Goal: Find specific page/section: Find specific page/section

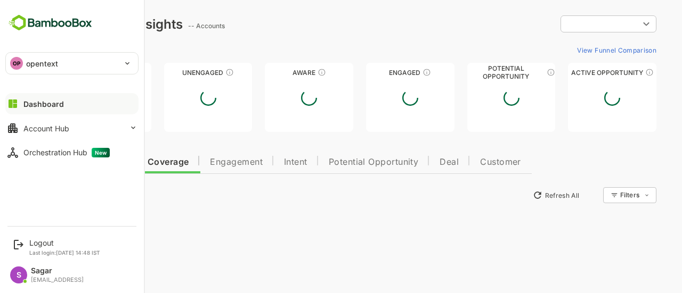
type input "**********"
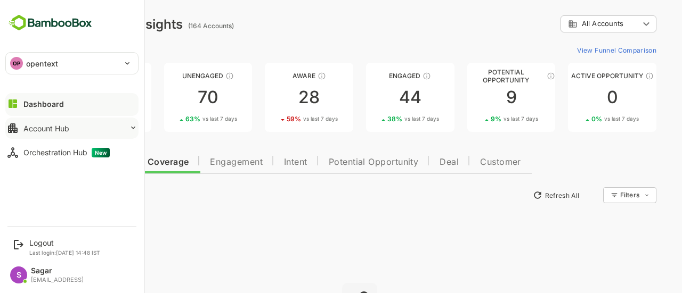
click at [60, 125] on div "Account Hub" at bounding box center [46, 128] width 46 height 9
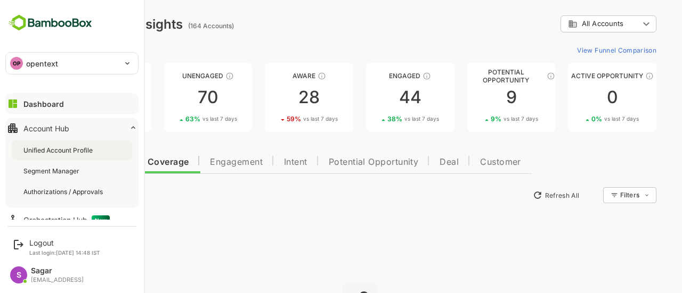
click at [60, 151] on div "Unified Account Profile" at bounding box center [58, 150] width 71 height 9
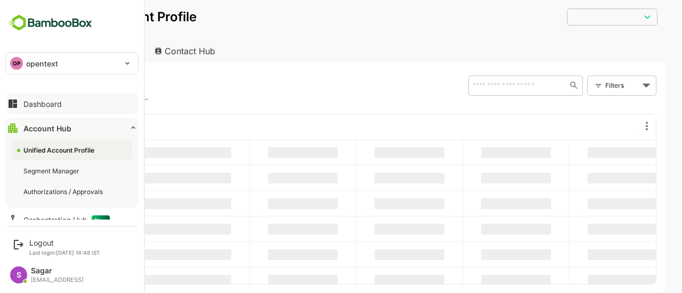
type input "**********"
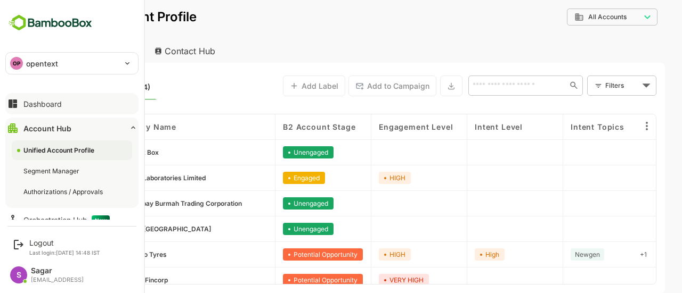
click at [63, 102] on button "Dashboard" at bounding box center [71, 103] width 133 height 21
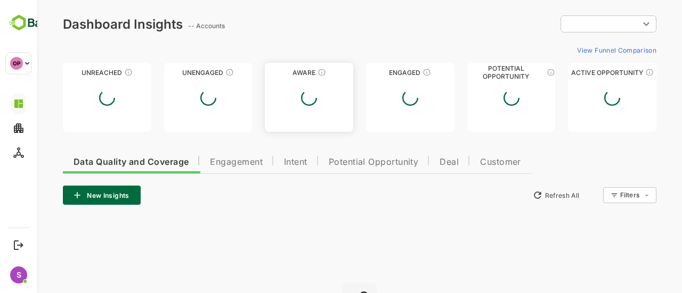
type input "**********"
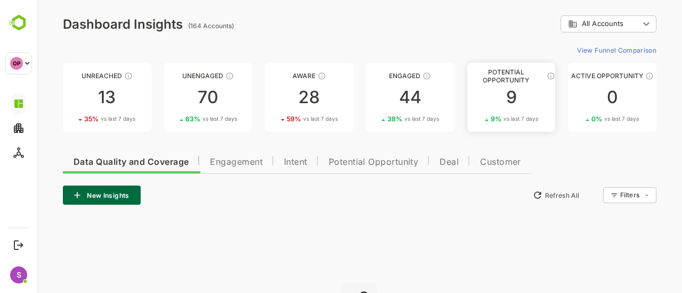
click at [501, 95] on div "9" at bounding box center [511, 97] width 88 height 17
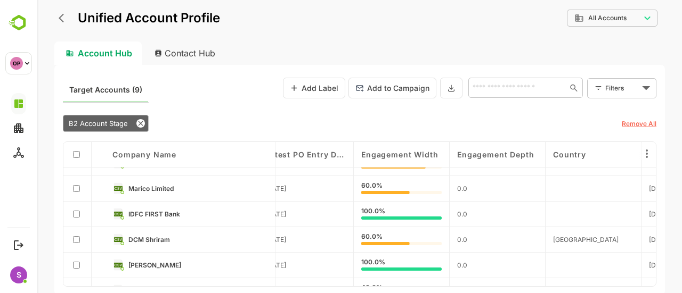
scroll to position [70, 2034]
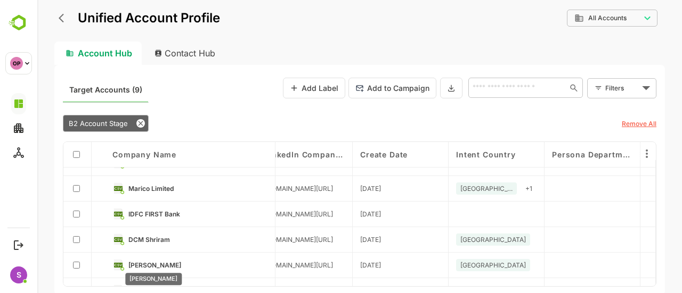
click at [150, 262] on span "[PERSON_NAME]" at bounding box center [154, 266] width 53 height 8
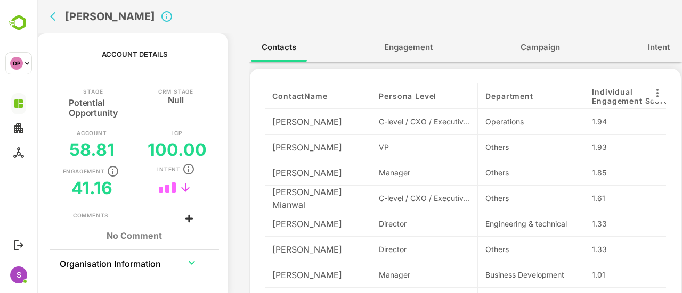
scroll to position [14, 0]
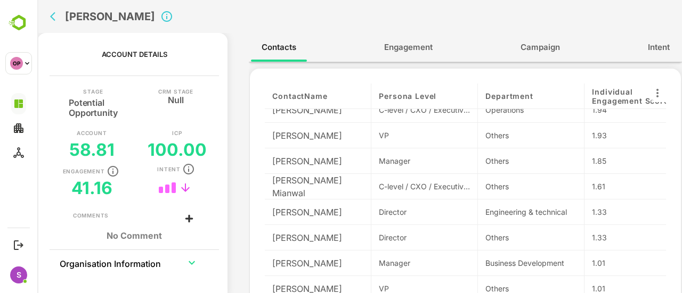
click at [403, 44] on span "Engagement" at bounding box center [408, 47] width 48 height 14
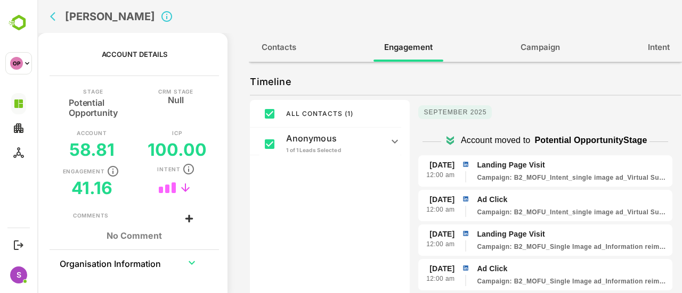
scroll to position [168, 0]
click at [56, 14] on icon "back" at bounding box center [55, 16] width 11 height 11
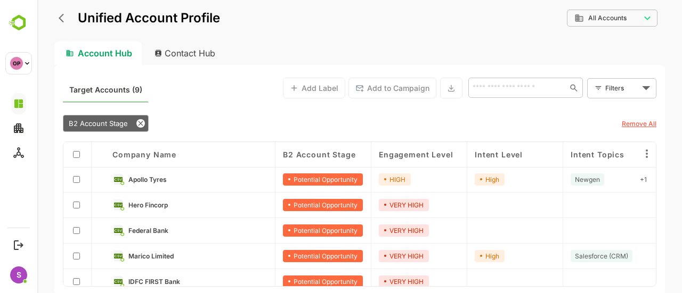
scroll to position [0, 0]
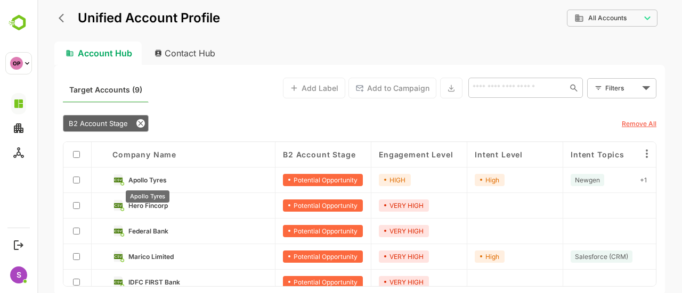
click at [150, 182] on span "Apollo Tyres" at bounding box center [147, 180] width 38 height 8
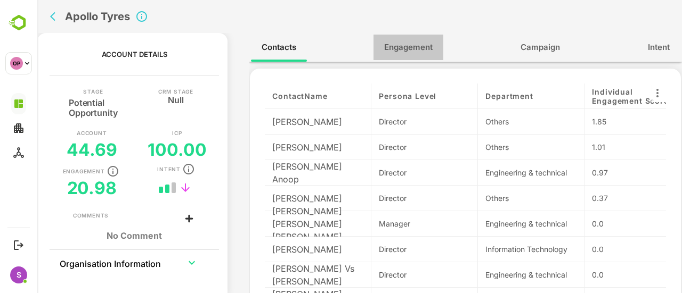
click at [417, 39] on button "Engagement" at bounding box center [408, 48] width 70 height 26
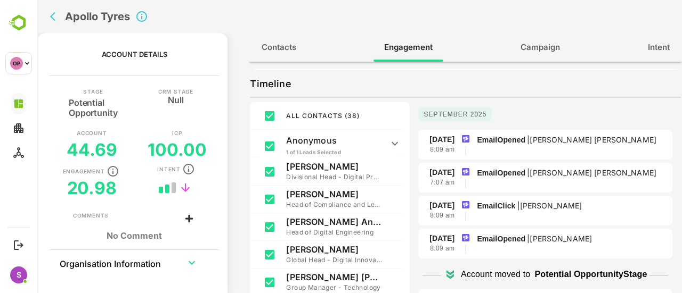
scroll to position [166, 0]
click at [444, 274] on icon at bounding box center [450, 275] width 13 height 13
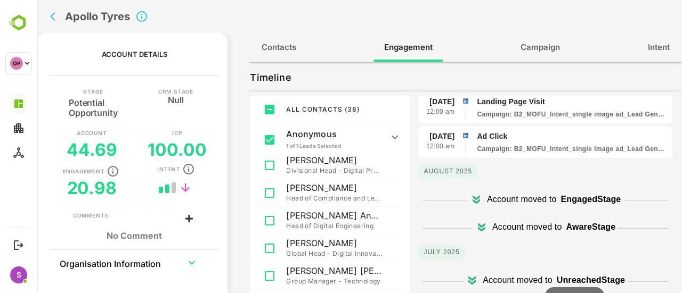
scroll to position [535, 0]
